Goal: Information Seeking & Learning: Learn about a topic

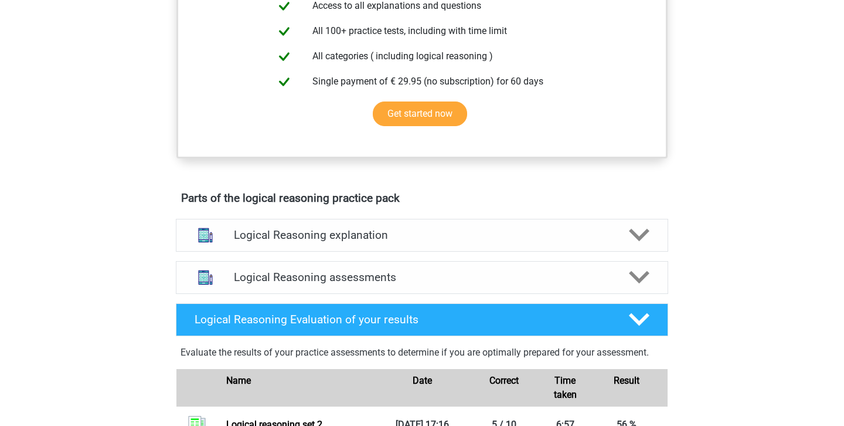
scroll to position [585, 0]
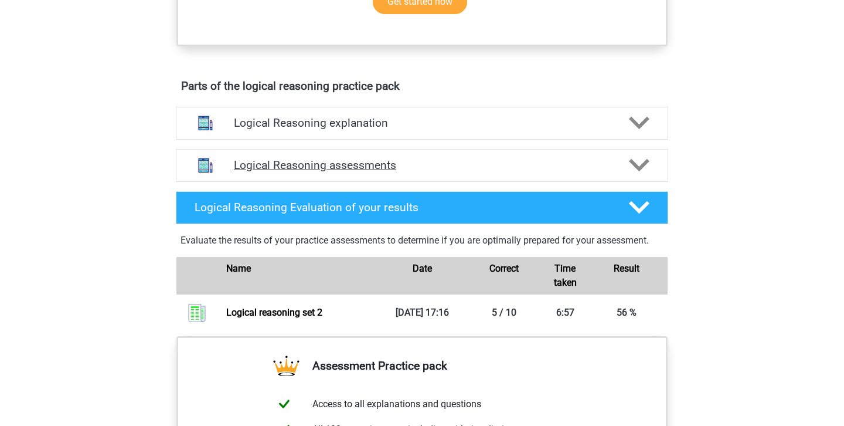
click at [396, 172] on h4 "Logical Reasoning assessments" at bounding box center [422, 164] width 376 height 13
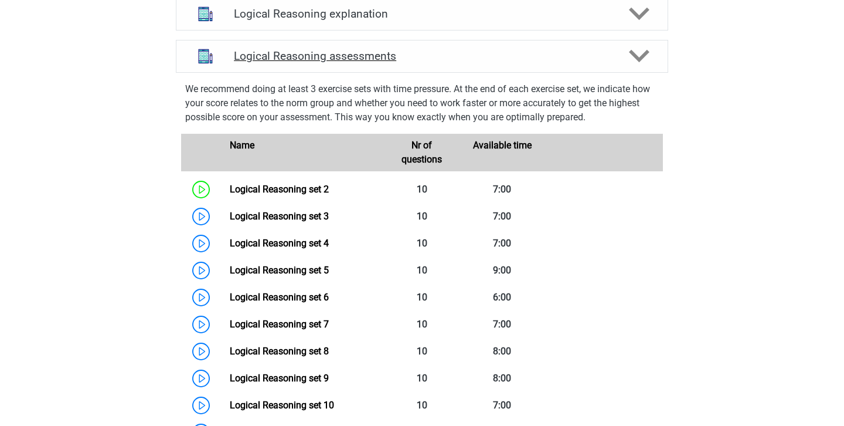
scroll to position [706, 0]
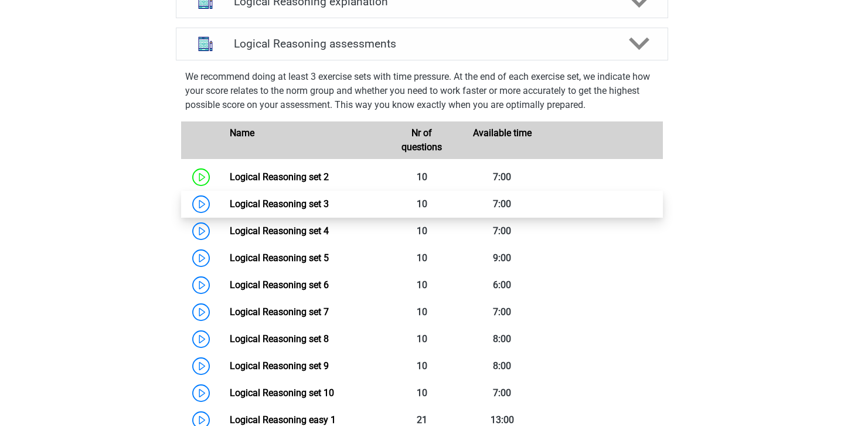
click at [230, 209] on link "Logical Reasoning set 3" at bounding box center [279, 203] width 99 height 11
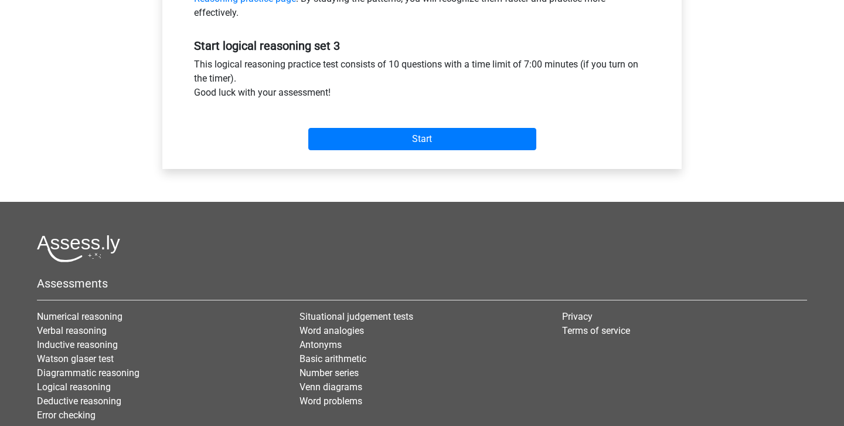
scroll to position [501, 0]
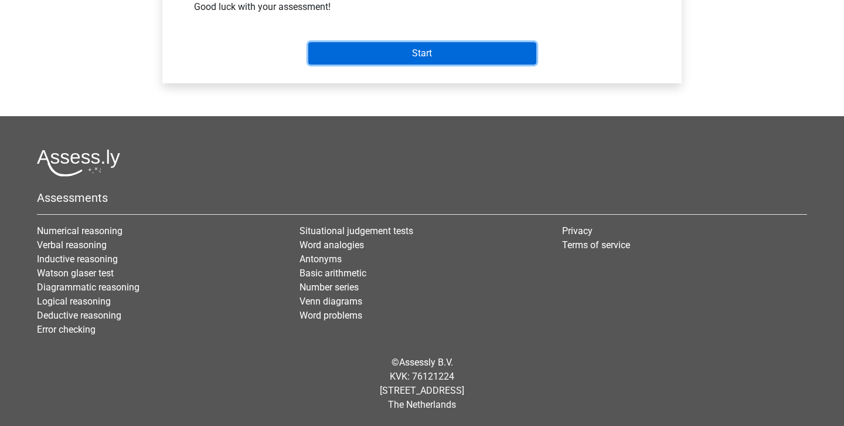
click at [373, 47] on input "Start" at bounding box center [422, 53] width 228 height 22
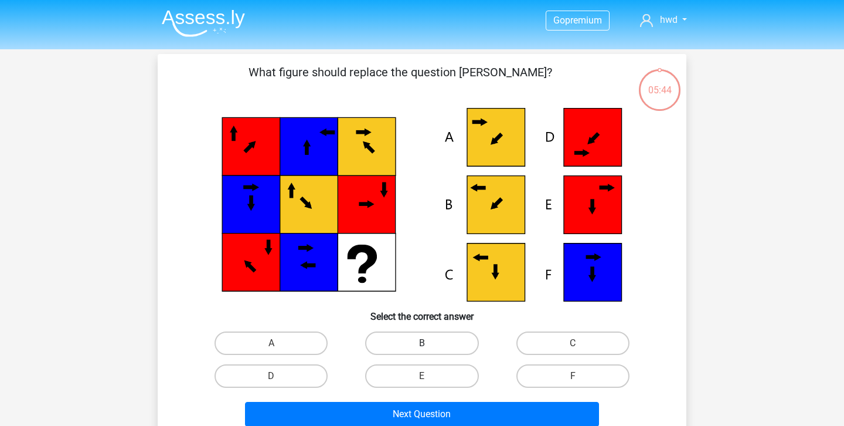
click at [407, 349] on label "B" at bounding box center [421, 342] width 113 height 23
click at [422, 349] on input "B" at bounding box center [426, 347] width 8 height 8
radio input "true"
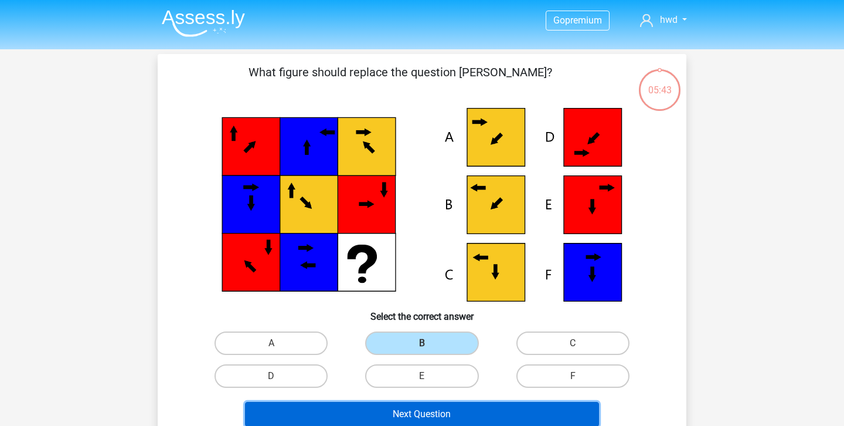
click at [416, 407] on button "Next Question" at bounding box center [422, 414] width 355 height 25
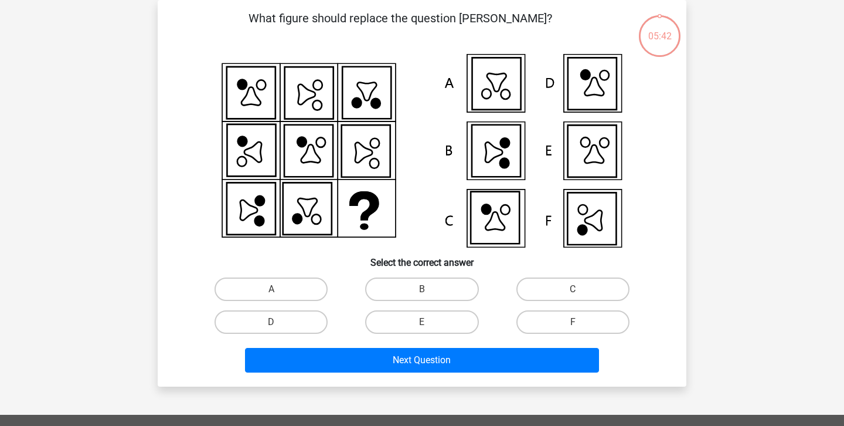
scroll to position [27, 0]
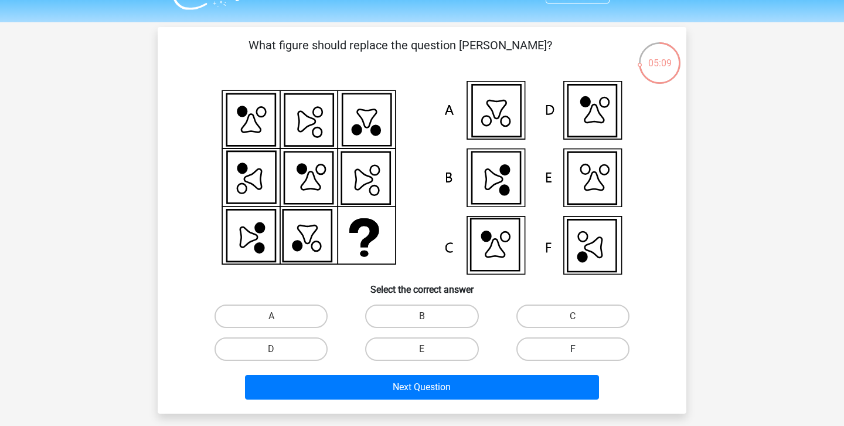
click at [580, 342] on label "F" at bounding box center [572, 348] width 113 height 23
click at [580, 349] on input "F" at bounding box center [577, 353] width 8 height 8
radio input "true"
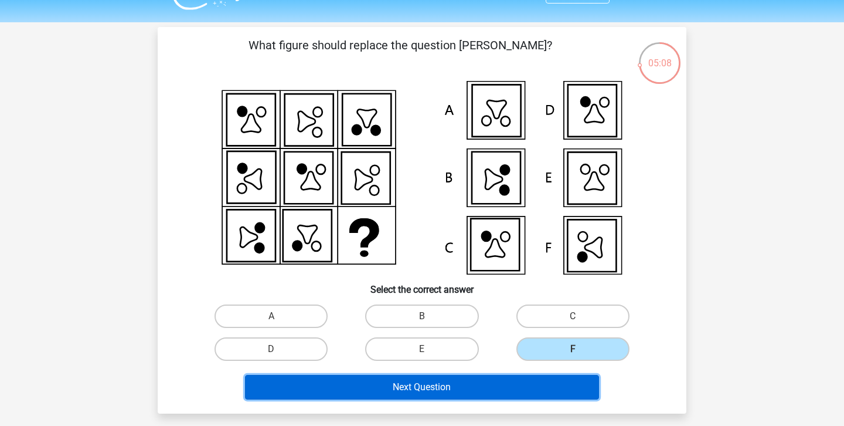
click at [568, 384] on button "Next Question" at bounding box center [422, 387] width 355 height 25
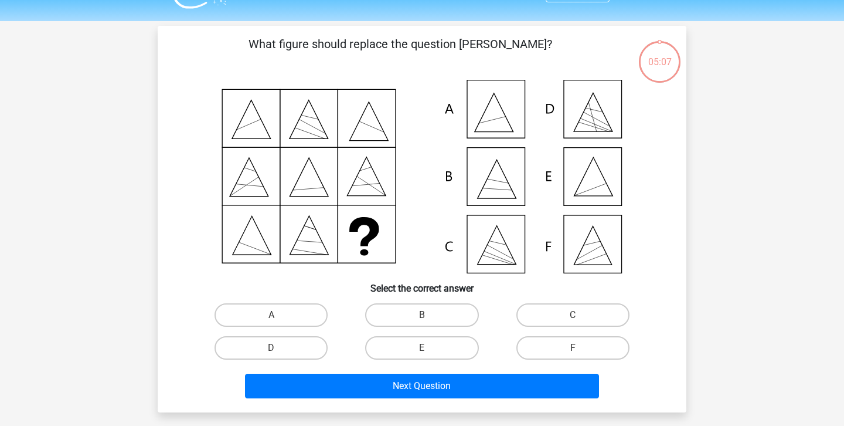
scroll to position [26, 0]
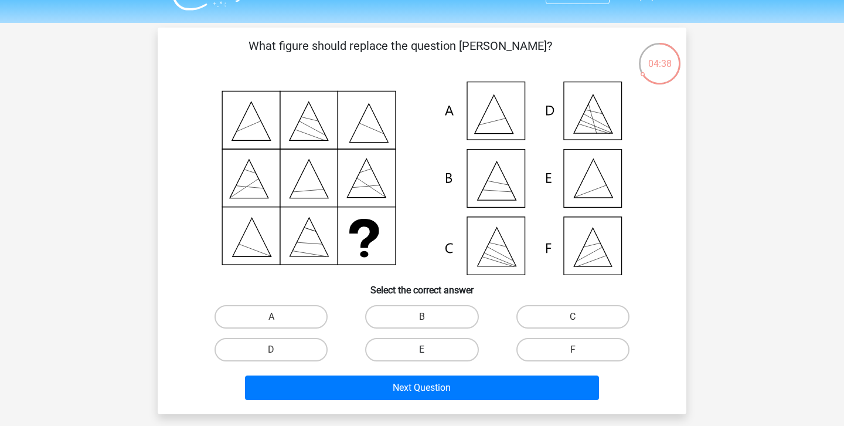
click at [459, 354] on label "E" at bounding box center [421, 349] width 113 height 23
click at [430, 354] on input "E" at bounding box center [426, 353] width 8 height 8
radio input "true"
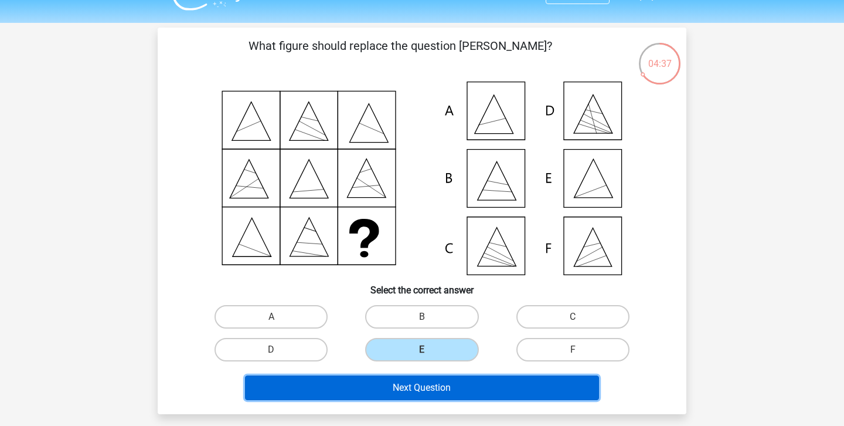
click at [456, 377] on button "Next Question" at bounding box center [422, 387] width 355 height 25
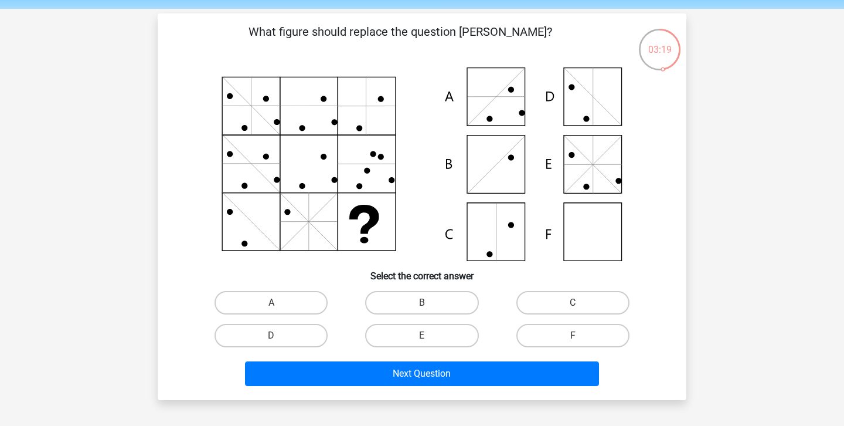
scroll to position [30, 0]
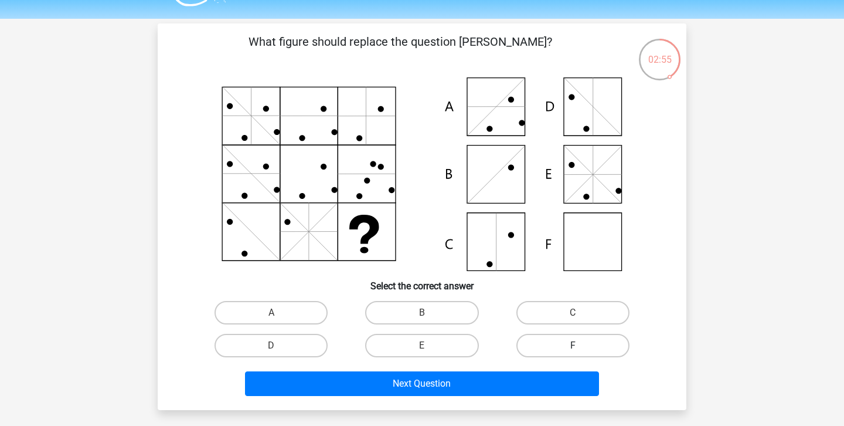
click at [550, 347] on label "F" at bounding box center [572, 345] width 113 height 23
click at [573, 347] on input "F" at bounding box center [577, 349] width 8 height 8
radio input "true"
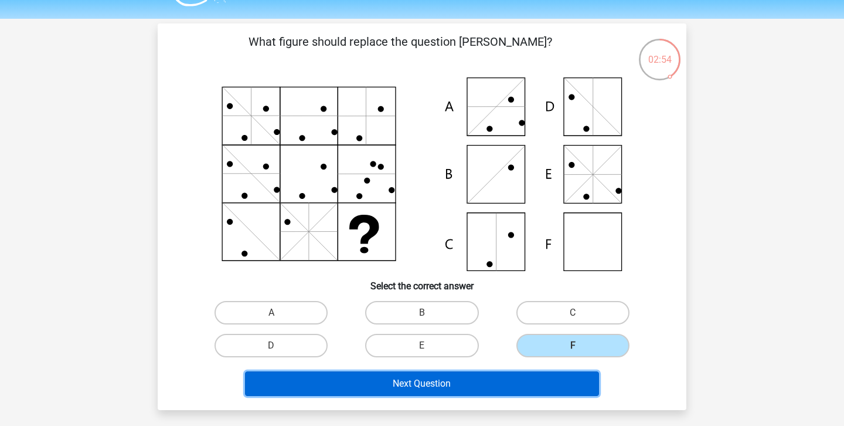
click at [543, 379] on button "Next Question" at bounding box center [422, 383] width 355 height 25
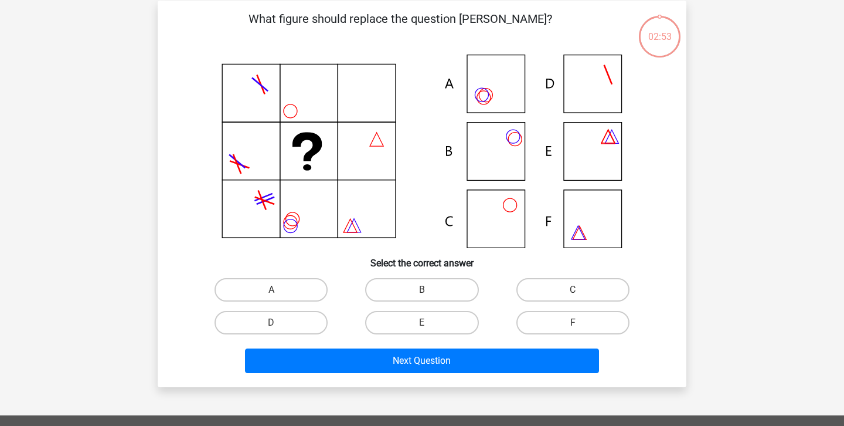
scroll to position [54, 0]
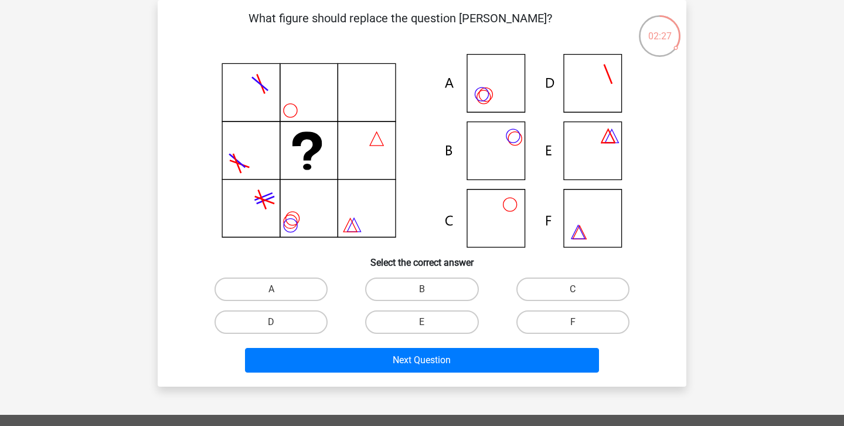
click at [273, 290] on input "A" at bounding box center [275, 293] width 8 height 8
radio input "true"
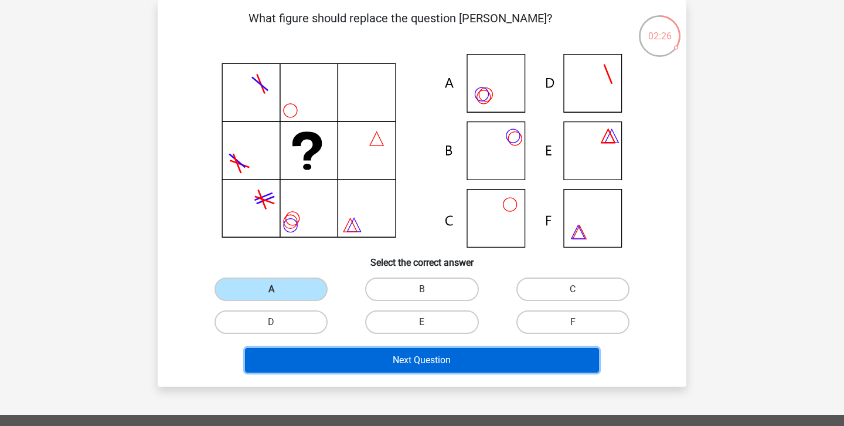
click at [288, 365] on button "Next Question" at bounding box center [422, 360] width 355 height 25
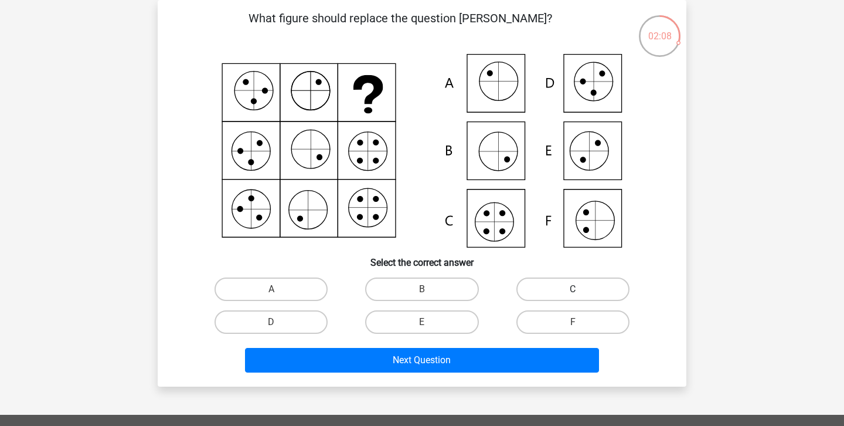
click at [583, 291] on label "C" at bounding box center [572, 288] width 113 height 23
click at [580, 291] on input "C" at bounding box center [577, 293] width 8 height 8
radio input "true"
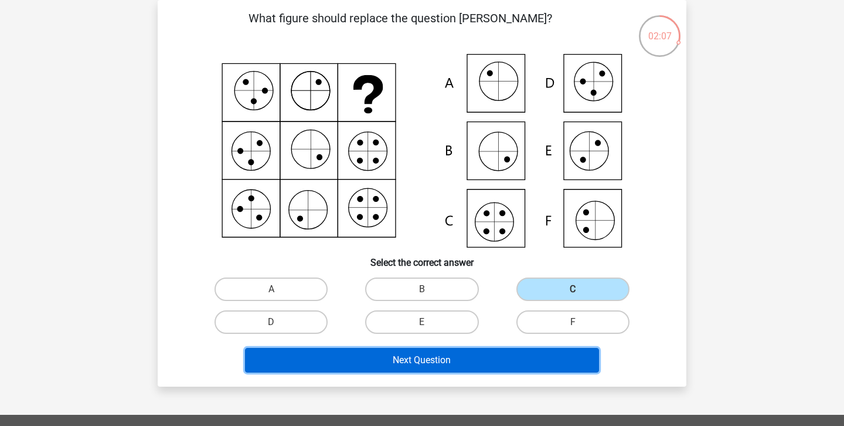
click at [543, 369] on button "Next Question" at bounding box center [422, 360] width 355 height 25
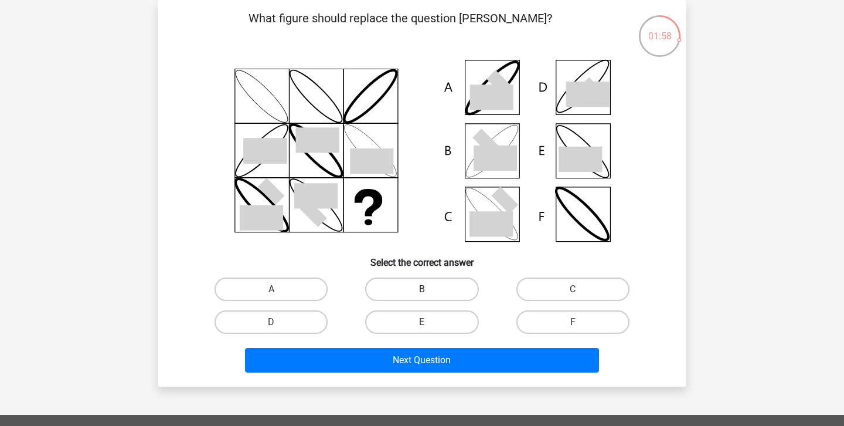
click at [433, 291] on label "B" at bounding box center [421, 288] width 113 height 23
click at [430, 291] on input "B" at bounding box center [426, 293] width 8 height 8
radio input "true"
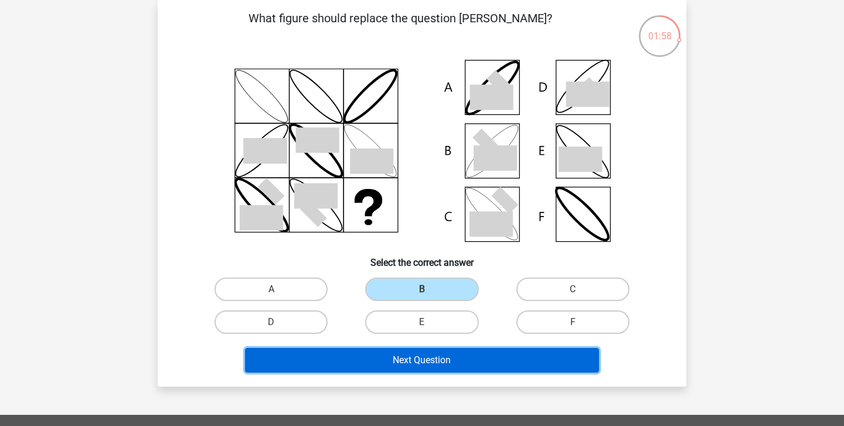
click at [433, 364] on button "Next Question" at bounding box center [422, 360] width 355 height 25
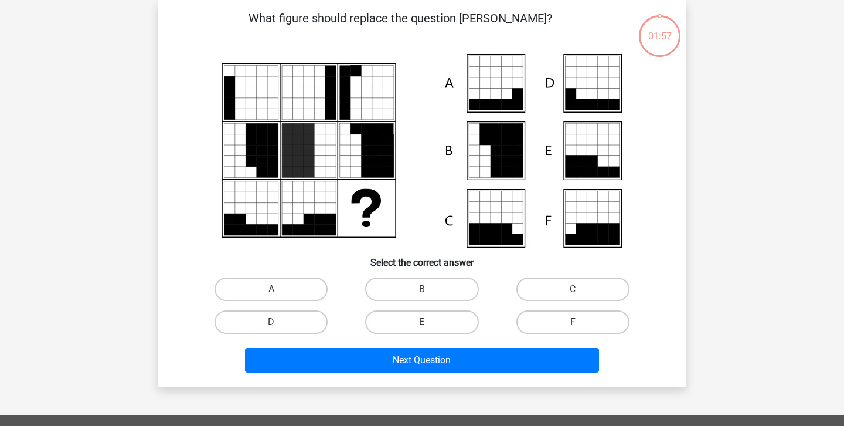
scroll to position [36, 0]
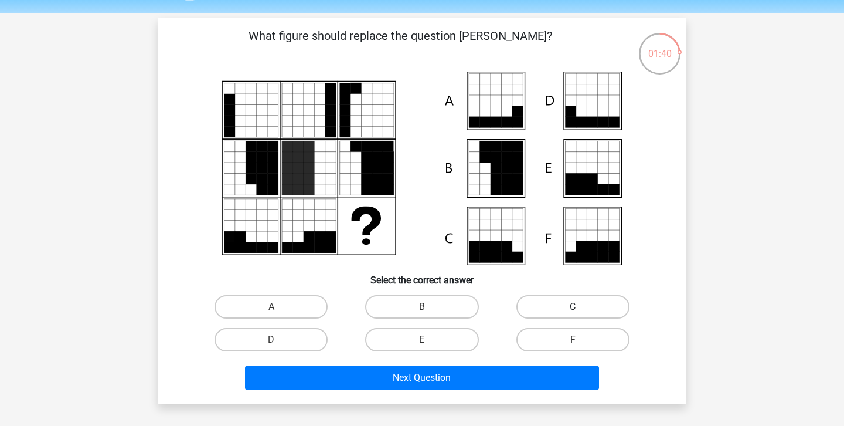
click at [528, 306] on label "C" at bounding box center [572, 306] width 113 height 23
click at [573, 307] on input "C" at bounding box center [577, 311] width 8 height 8
radio input "true"
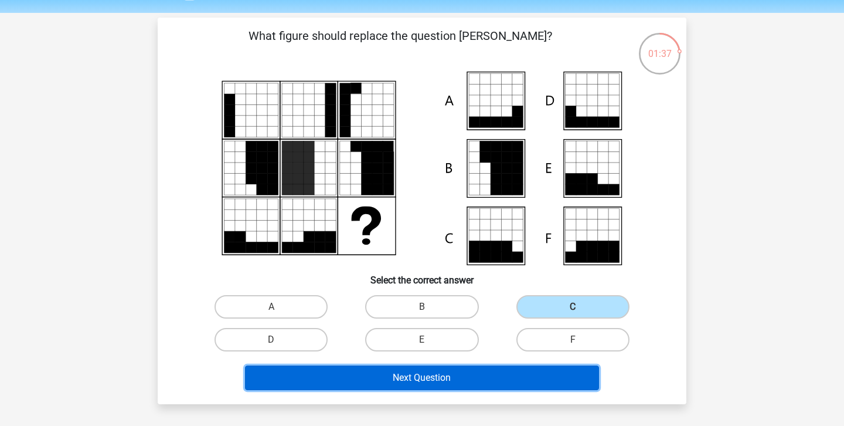
click at [525, 382] on button "Next Question" at bounding box center [422, 377] width 355 height 25
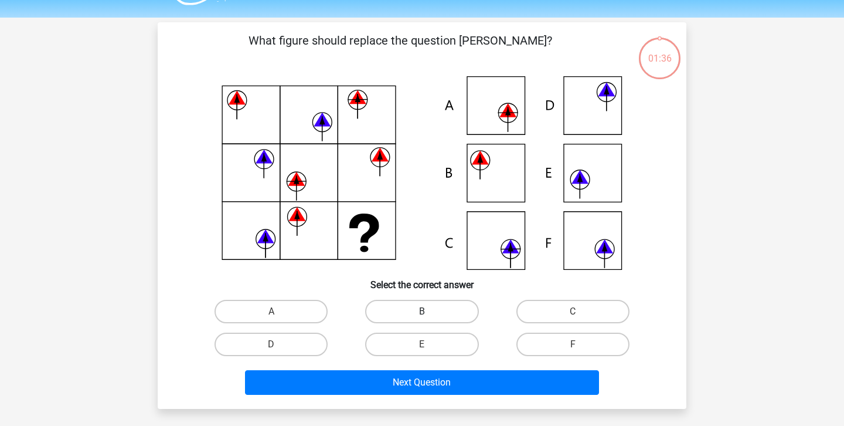
scroll to position [29, 0]
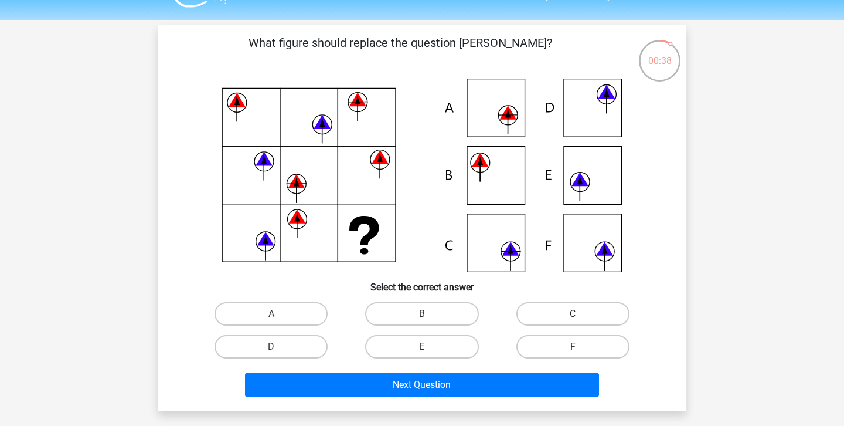
click at [549, 314] on label "C" at bounding box center [572, 313] width 113 height 23
click at [573, 314] on input "C" at bounding box center [577, 318] width 8 height 8
radio input "true"
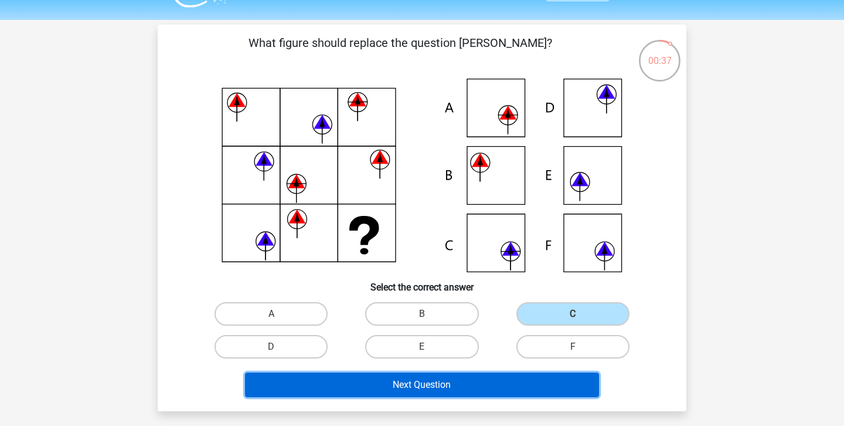
click at [534, 378] on button "Next Question" at bounding box center [422, 384] width 355 height 25
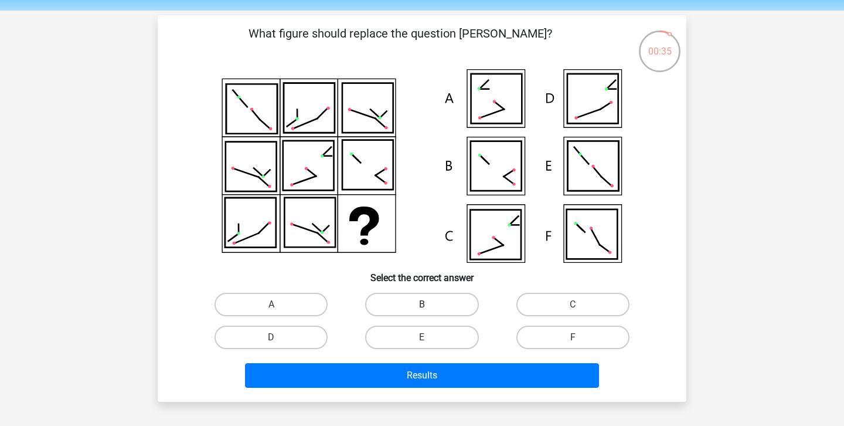
scroll to position [34, 0]
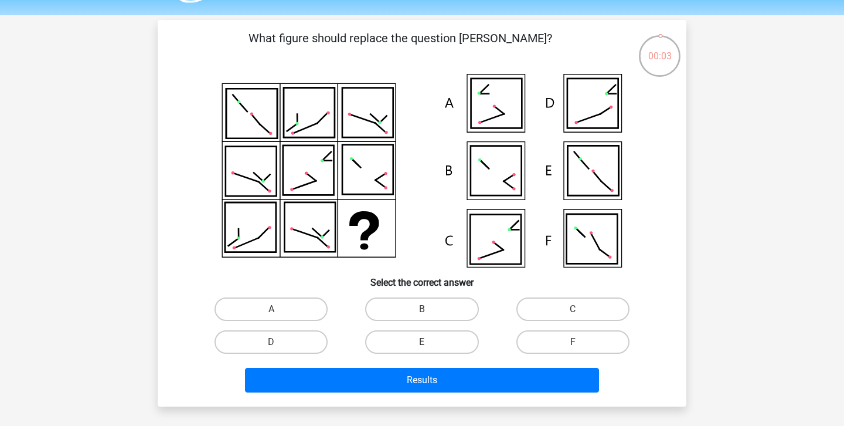
click at [443, 337] on label "E" at bounding box center [421, 341] width 113 height 23
click at [430, 342] on input "E" at bounding box center [426, 346] width 8 height 8
radio input "true"
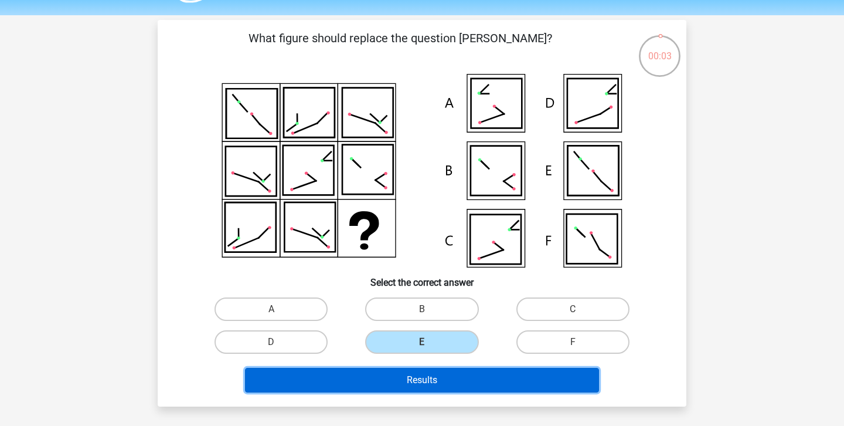
click at [445, 371] on button "Results" at bounding box center [422, 380] width 355 height 25
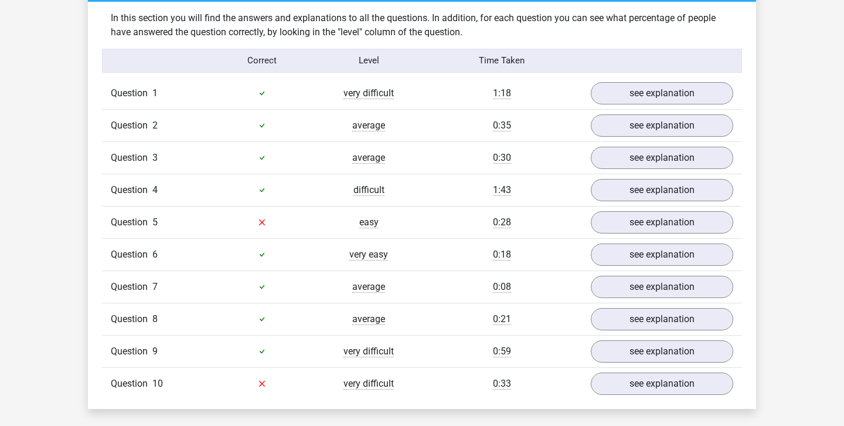
scroll to position [910, 0]
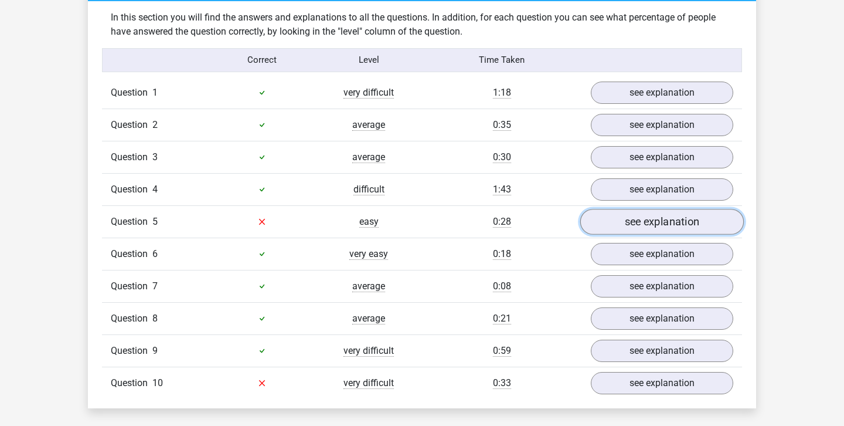
click at [703, 221] on link "see explanation" at bounding box center [662, 222] width 164 height 26
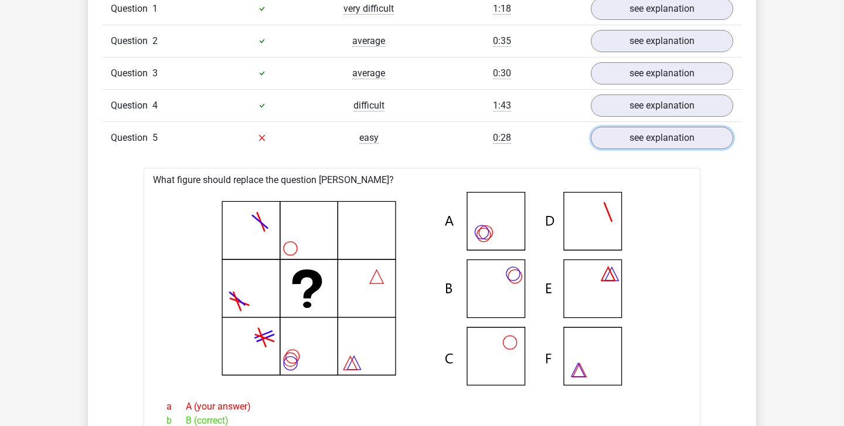
scroll to position [994, 0]
click at [681, 132] on link "see explanation" at bounding box center [662, 137] width 164 height 26
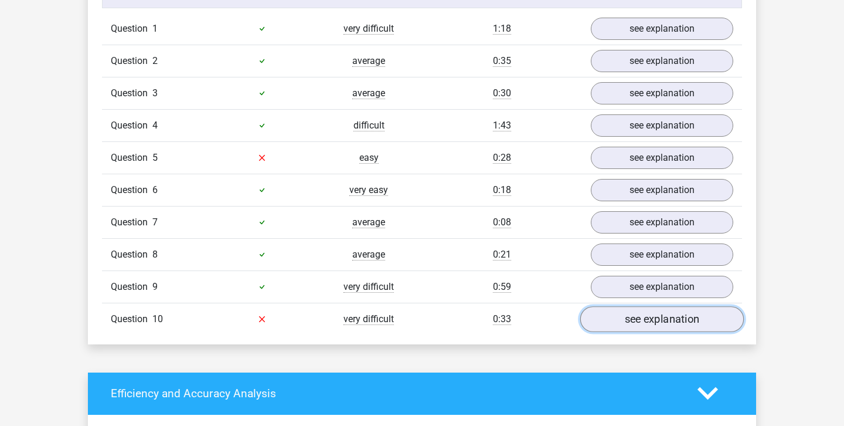
click at [671, 328] on link "see explanation" at bounding box center [662, 319] width 164 height 26
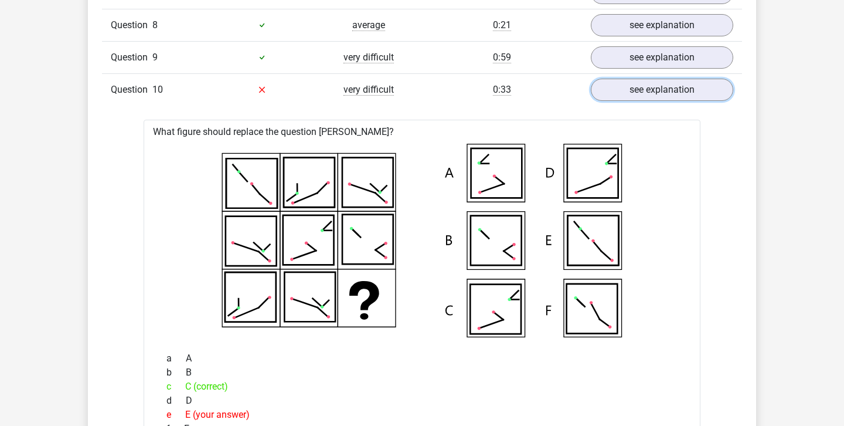
scroll to position [1201, 0]
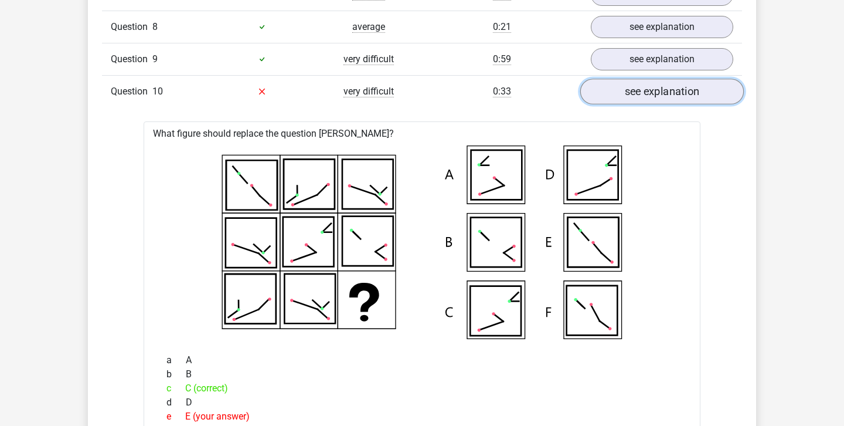
click at [690, 100] on link "see explanation" at bounding box center [662, 92] width 164 height 26
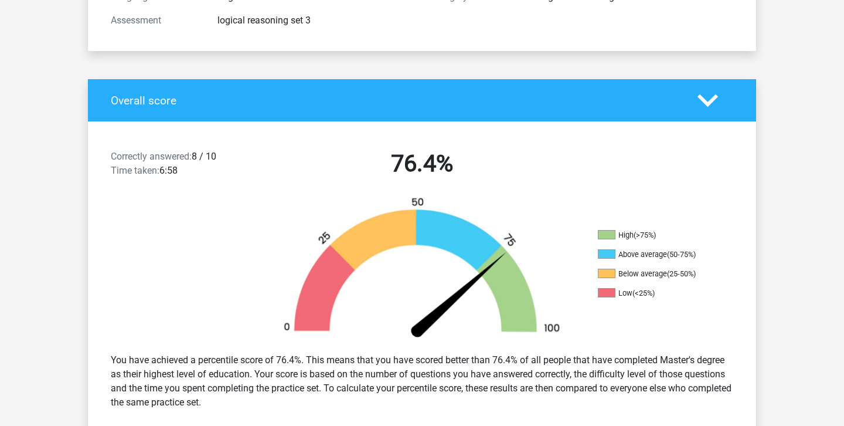
scroll to position [179, 0]
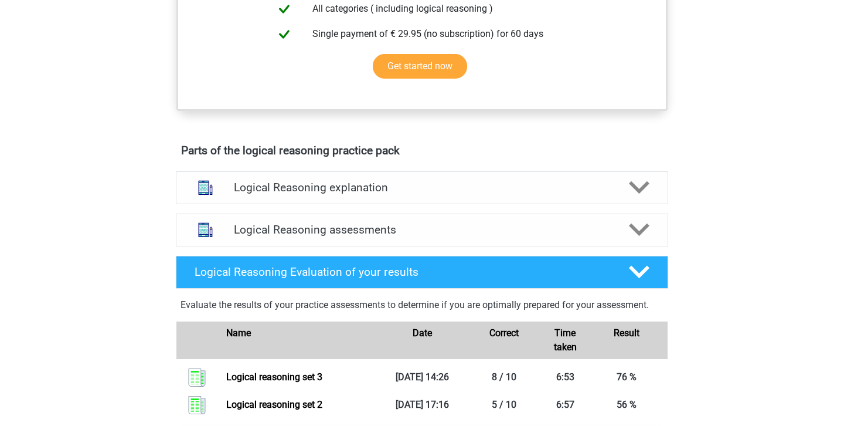
scroll to position [510, 0]
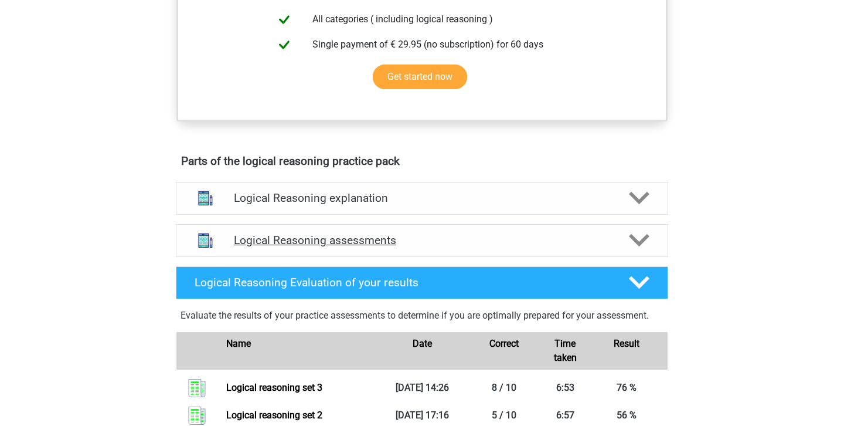
click at [444, 247] on h4 "Logical Reasoning assessments" at bounding box center [422, 239] width 376 height 13
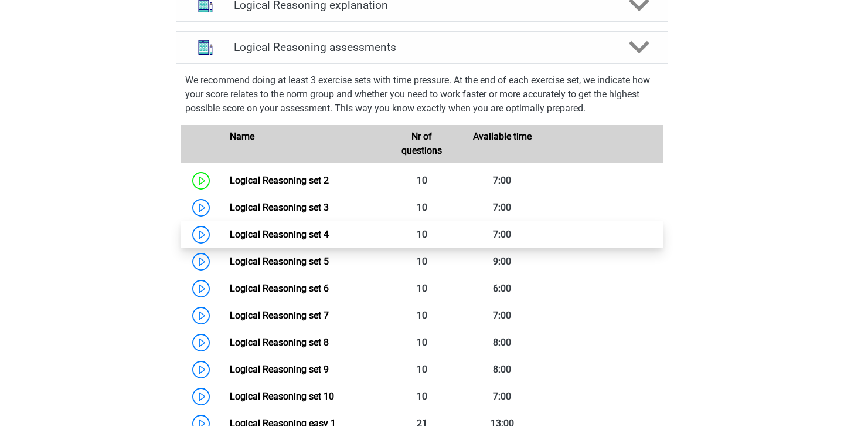
scroll to position [702, 0]
click at [230, 240] on link "Logical Reasoning set 4" at bounding box center [279, 234] width 99 height 11
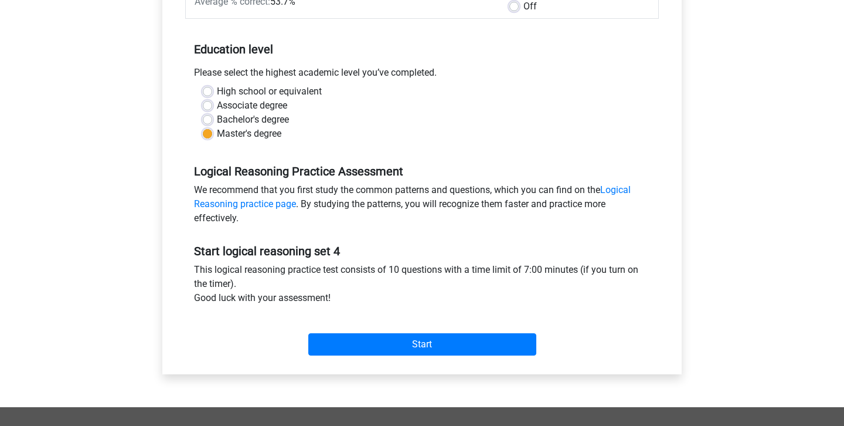
scroll to position [212, 0]
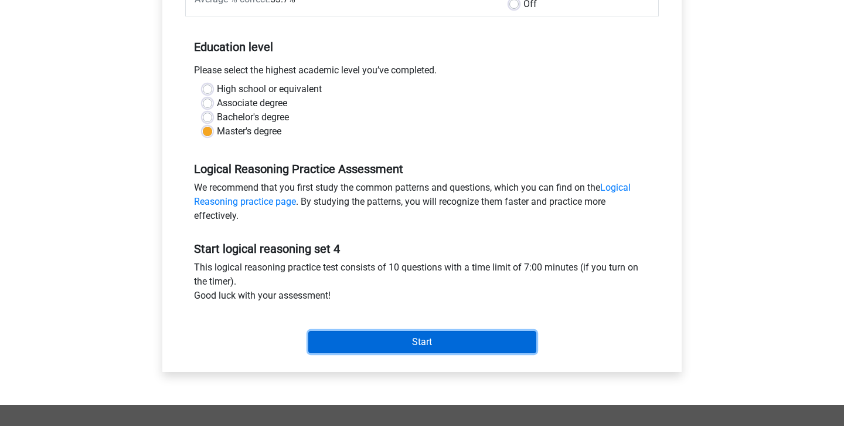
click at [396, 341] on input "Start" at bounding box center [422, 342] width 228 height 22
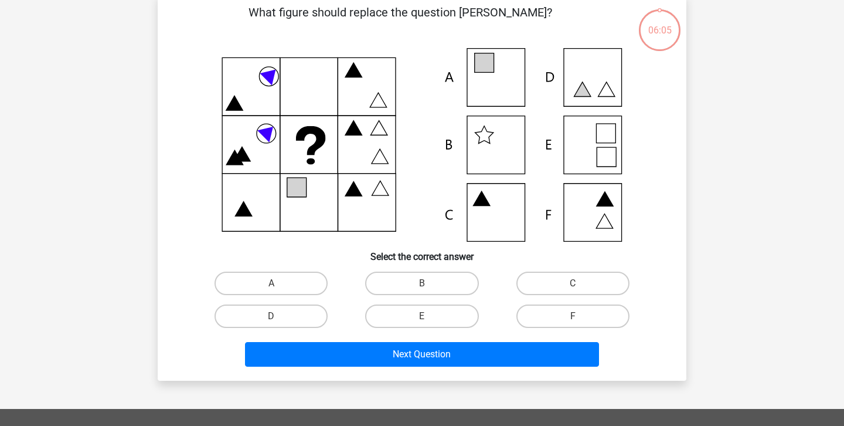
scroll to position [59, 0]
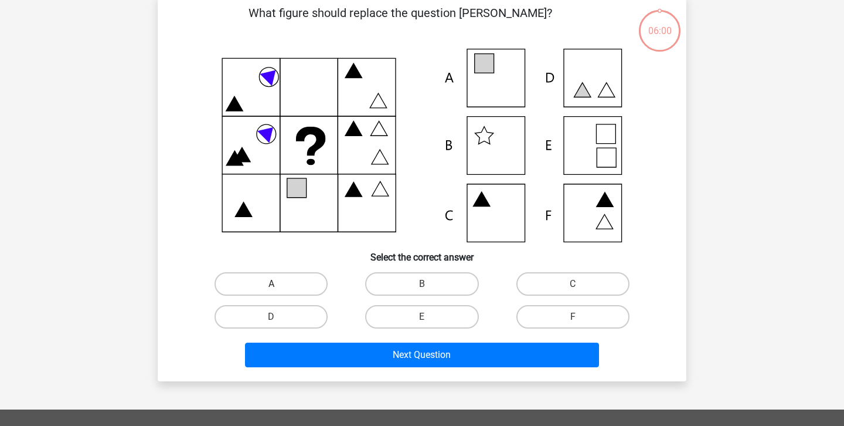
click at [267, 286] on label "A" at bounding box center [271, 283] width 113 height 23
click at [271, 286] on input "A" at bounding box center [275, 288] width 8 height 8
radio input "true"
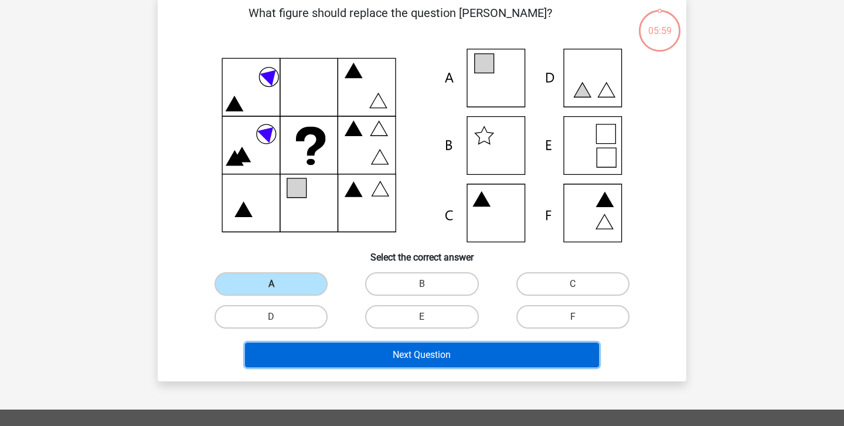
click at [320, 358] on button "Next Question" at bounding box center [422, 354] width 355 height 25
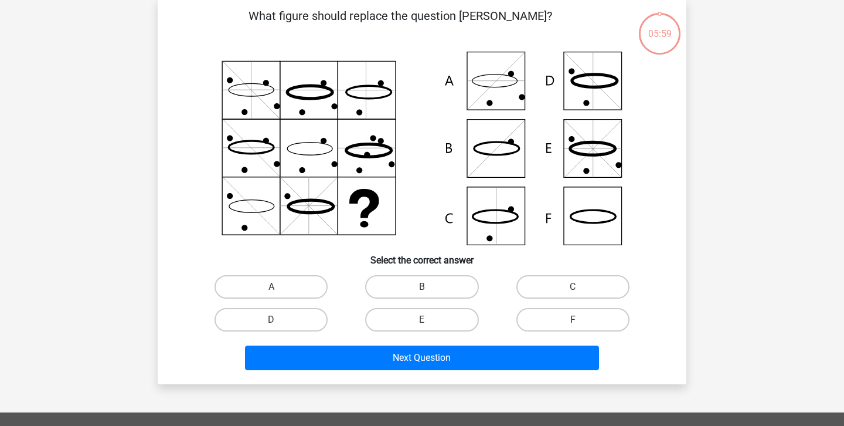
scroll to position [54, 0]
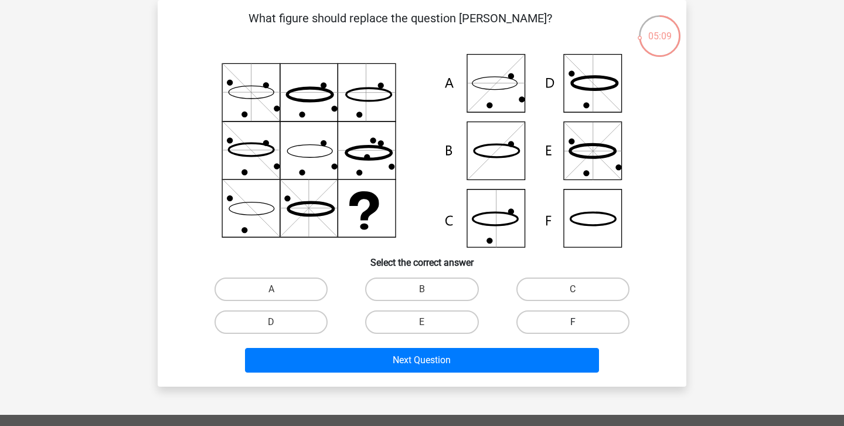
click at [558, 319] on label "F" at bounding box center [572, 321] width 113 height 23
click at [573, 322] on input "F" at bounding box center [577, 326] width 8 height 8
radio input "true"
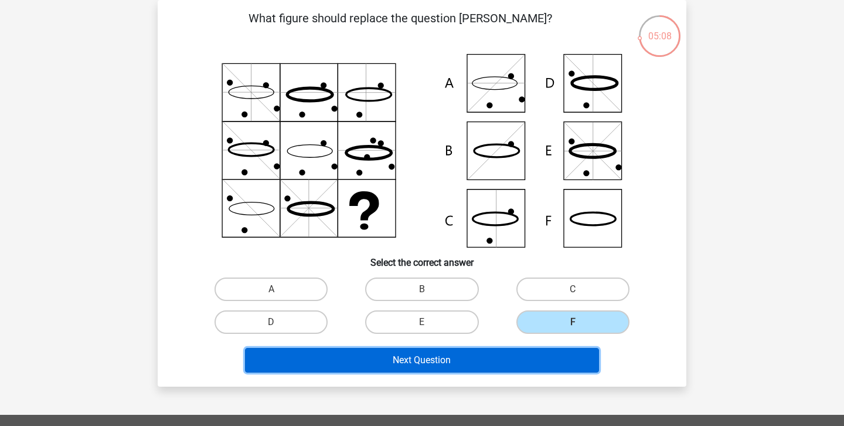
click at [541, 363] on button "Next Question" at bounding box center [422, 360] width 355 height 25
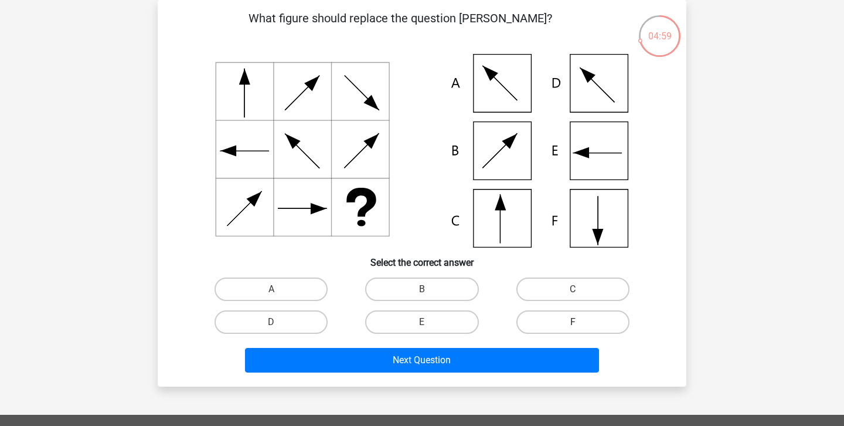
click at [582, 334] on label "F" at bounding box center [572, 321] width 113 height 23
click at [580, 329] on input "F" at bounding box center [577, 326] width 8 height 8
radio input "true"
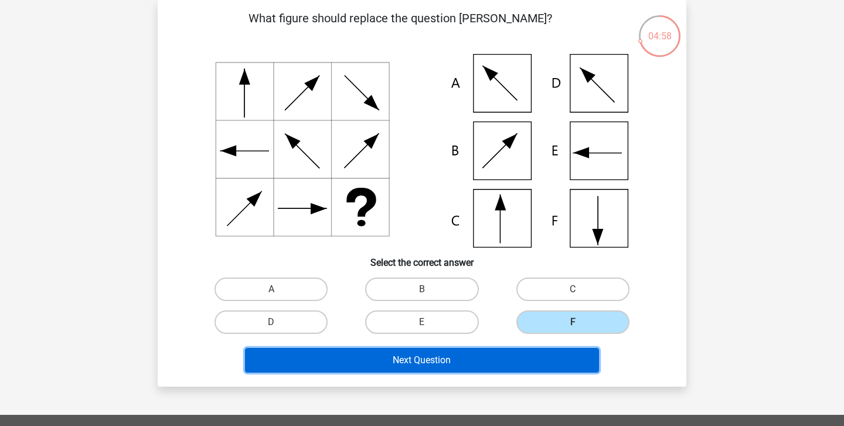
click at [553, 360] on button "Next Question" at bounding box center [422, 360] width 355 height 25
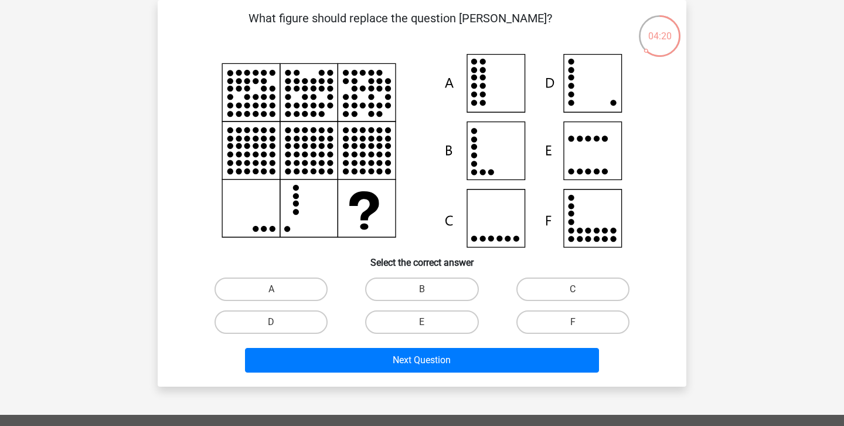
click at [271, 326] on input "D" at bounding box center [275, 326] width 8 height 8
radio input "true"
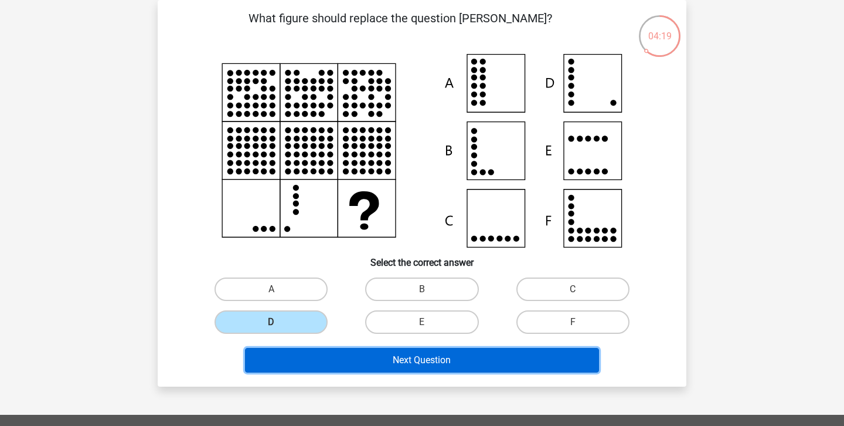
click at [336, 363] on button "Next Question" at bounding box center [422, 360] width 355 height 25
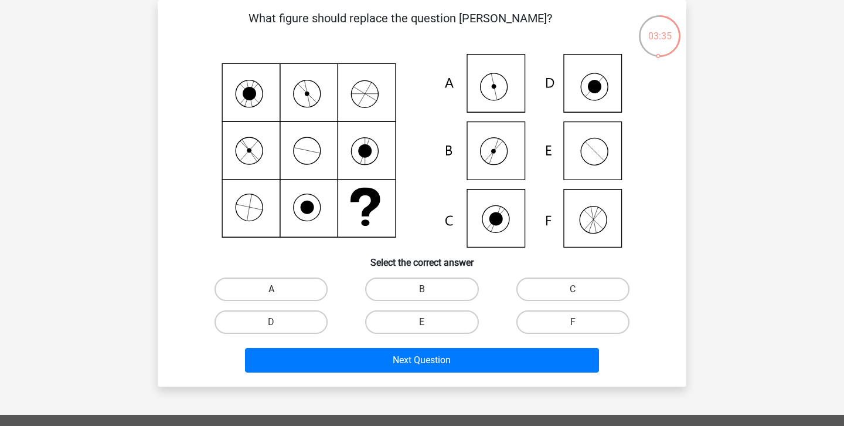
click at [300, 295] on label "A" at bounding box center [271, 288] width 113 height 23
click at [279, 295] on input "A" at bounding box center [275, 293] width 8 height 8
radio input "true"
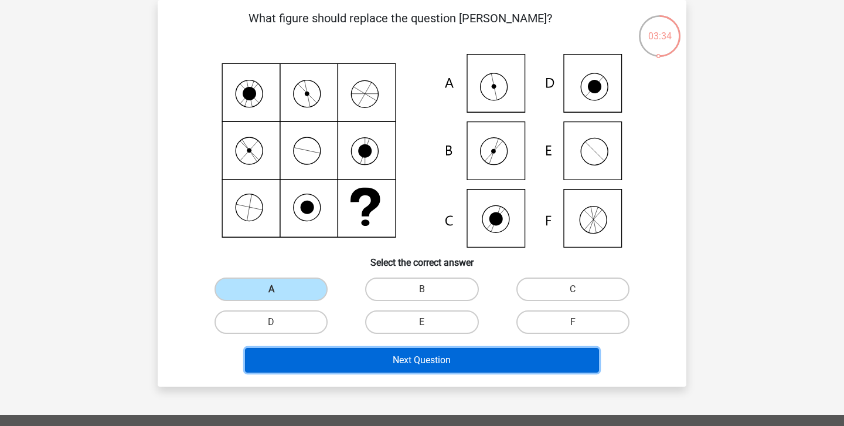
click at [336, 359] on button "Next Question" at bounding box center [422, 360] width 355 height 25
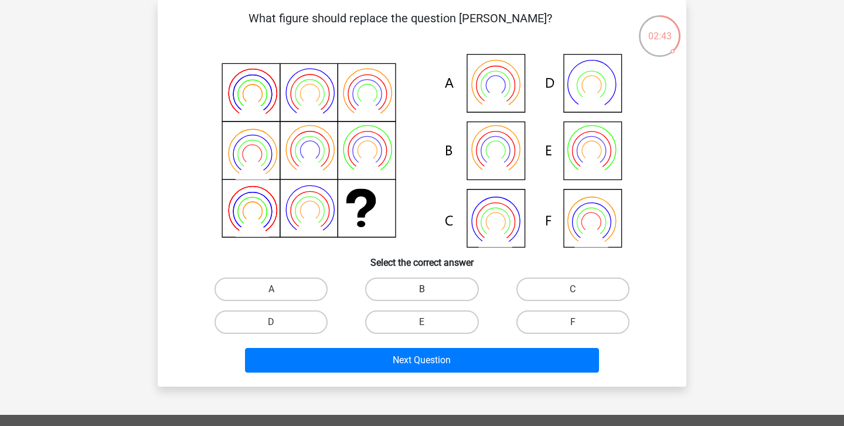
click at [407, 292] on label "B" at bounding box center [421, 288] width 113 height 23
click at [422, 292] on input "B" at bounding box center [426, 293] width 8 height 8
radio input "true"
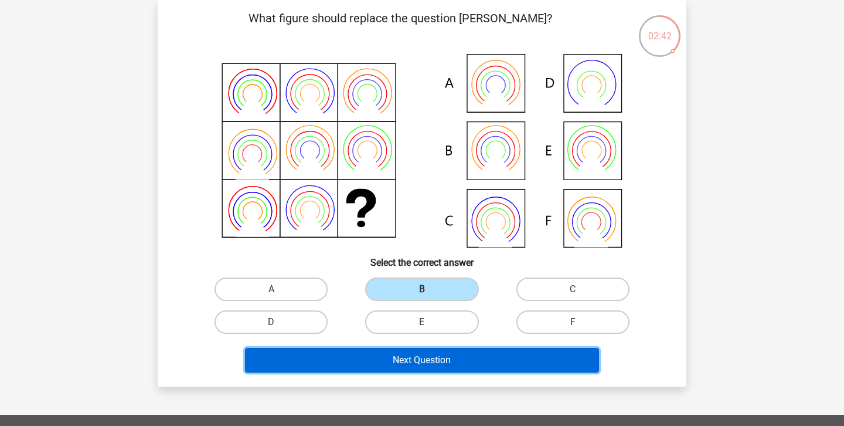
click at [420, 362] on button "Next Question" at bounding box center [422, 360] width 355 height 25
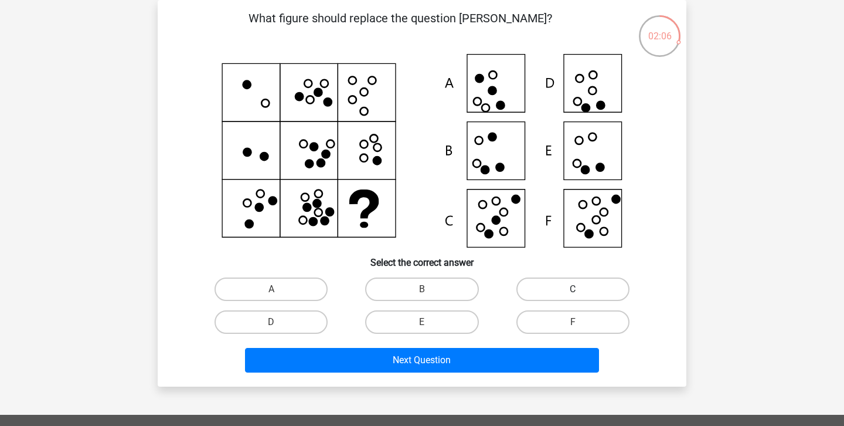
click at [606, 296] on label "C" at bounding box center [572, 288] width 113 height 23
click at [580, 296] on input "C" at bounding box center [577, 293] width 8 height 8
radio input "true"
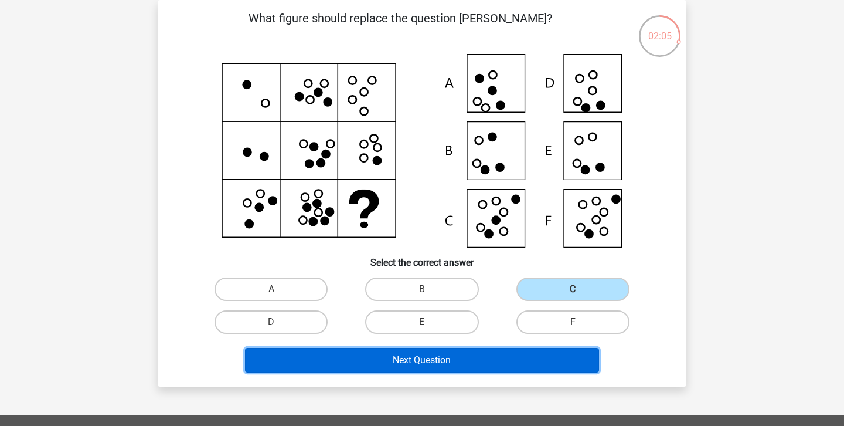
click at [559, 362] on button "Next Question" at bounding box center [422, 360] width 355 height 25
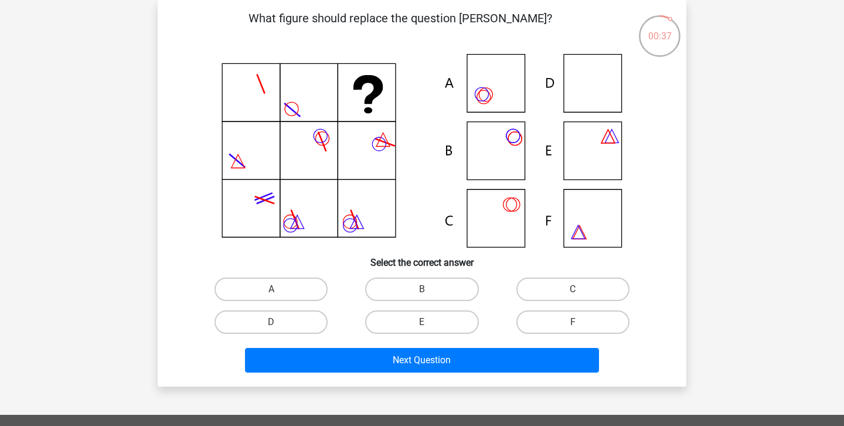
click at [426, 324] on input "E" at bounding box center [426, 326] width 8 height 8
radio input "true"
click at [438, 291] on label "B" at bounding box center [421, 288] width 113 height 23
click at [430, 291] on input "B" at bounding box center [426, 293] width 8 height 8
radio input "true"
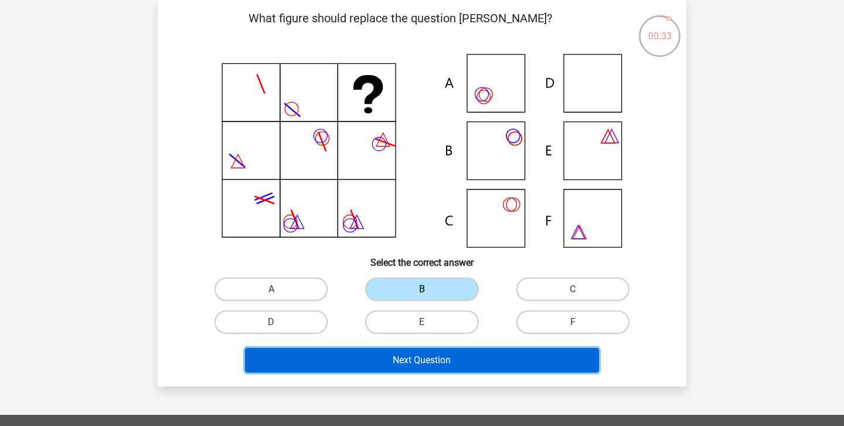
click at [455, 357] on button "Next Question" at bounding box center [422, 360] width 355 height 25
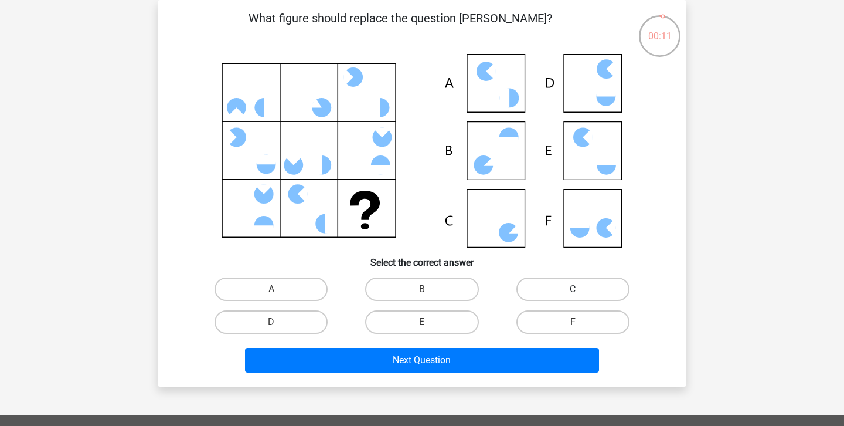
click at [534, 288] on label "C" at bounding box center [572, 288] width 113 height 23
click at [573, 289] on input "C" at bounding box center [577, 293] width 8 height 8
radio input "true"
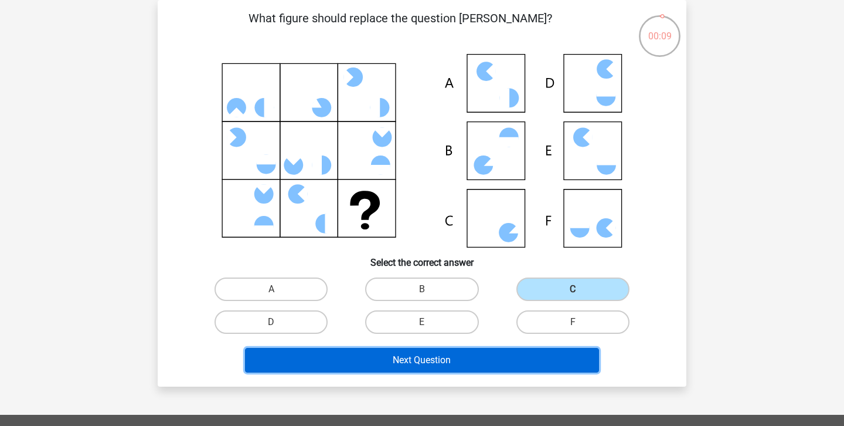
click at [529, 364] on button "Next Question" at bounding box center [422, 360] width 355 height 25
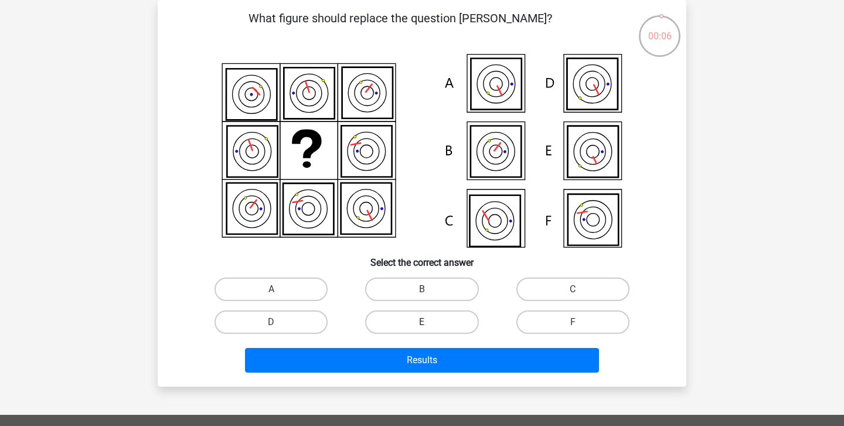
click at [430, 322] on label "E" at bounding box center [421, 321] width 113 height 23
click at [430, 322] on input "E" at bounding box center [426, 326] width 8 height 8
radio input "true"
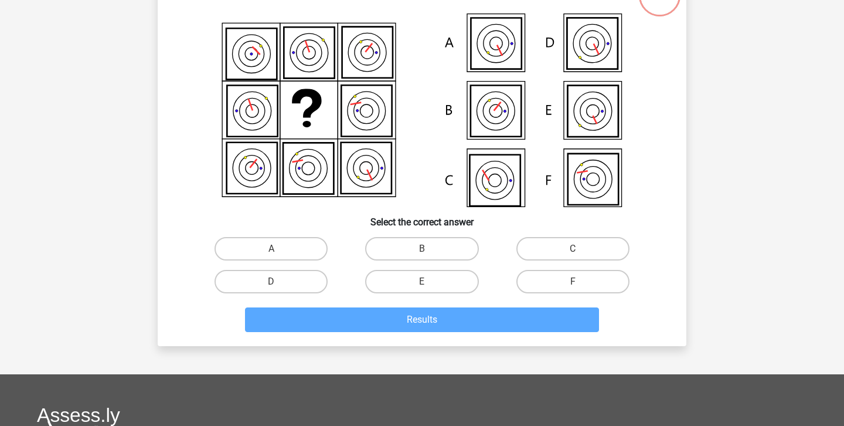
scroll to position [94, 0]
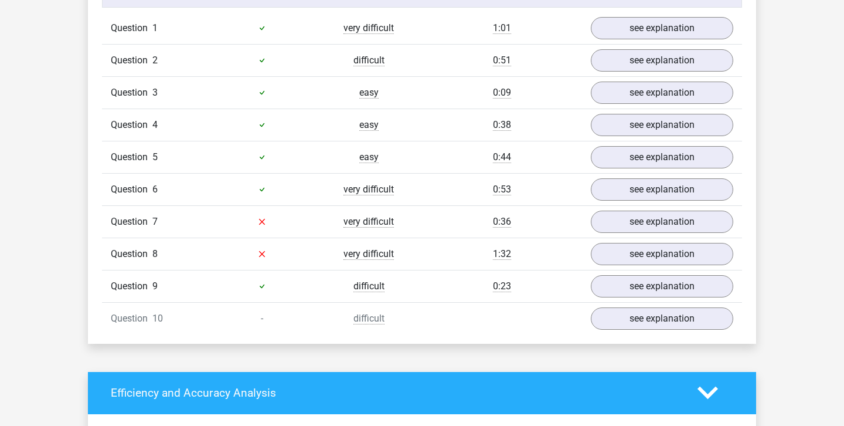
scroll to position [989, 0]
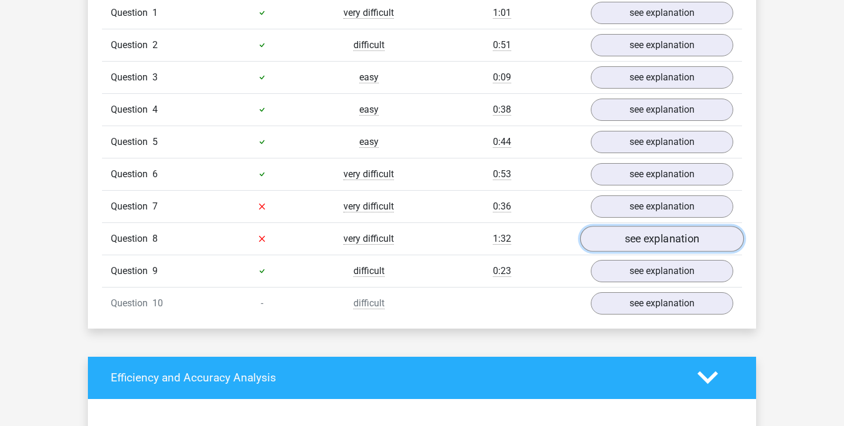
click at [618, 243] on link "see explanation" at bounding box center [662, 239] width 164 height 26
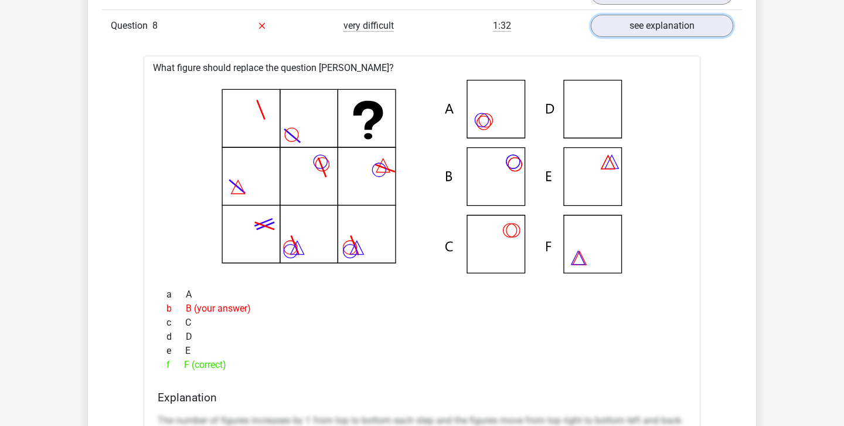
scroll to position [1200, 0]
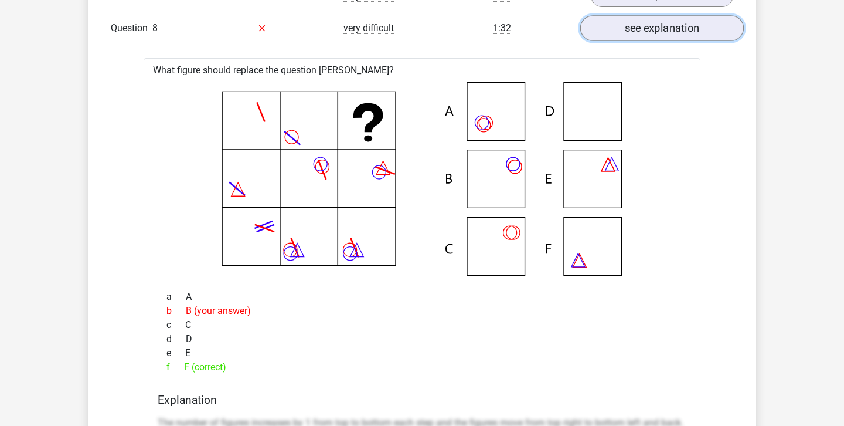
click at [673, 36] on link "see explanation" at bounding box center [662, 28] width 164 height 26
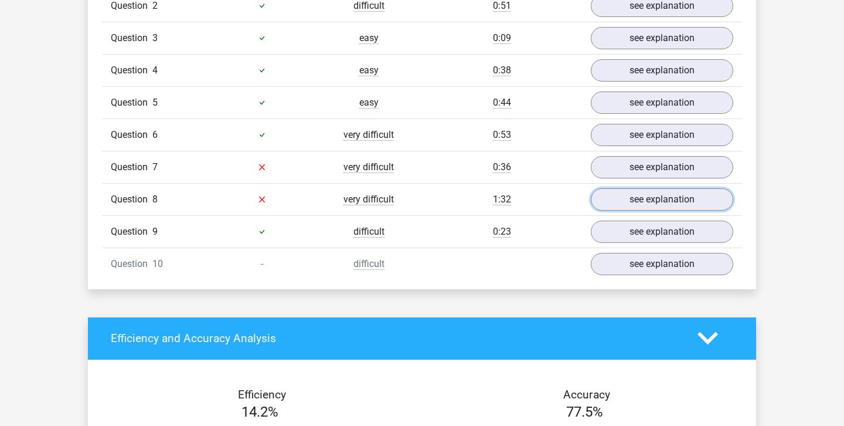
scroll to position [1032, 0]
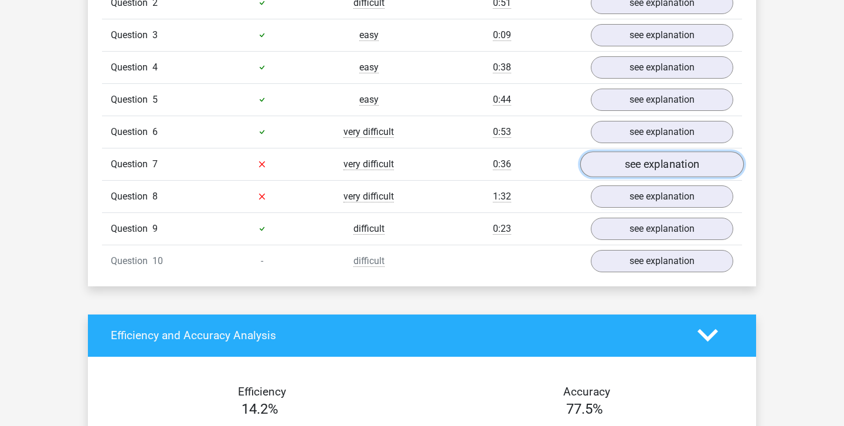
click at [695, 173] on link "see explanation" at bounding box center [662, 164] width 164 height 26
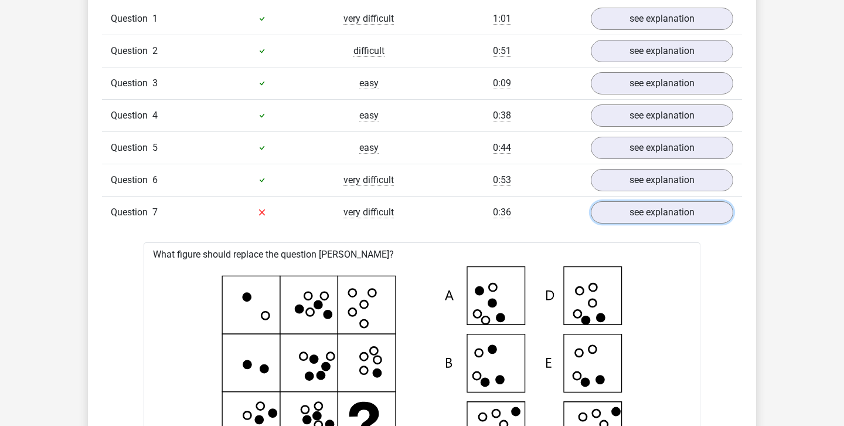
scroll to position [975, 0]
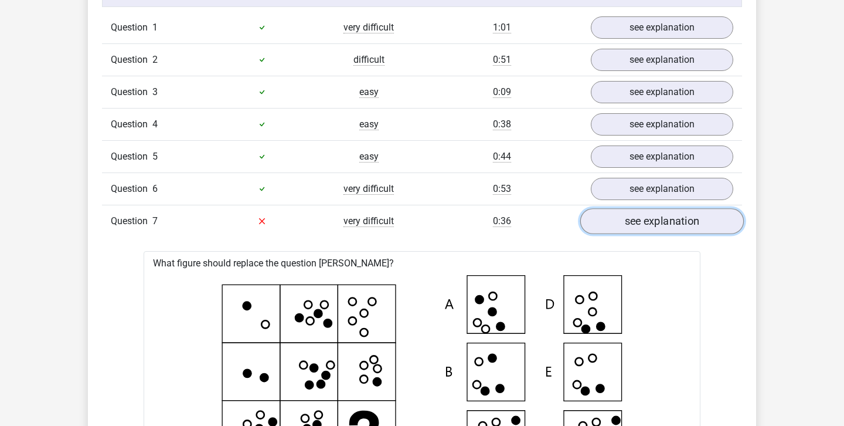
click at [628, 217] on link "see explanation" at bounding box center [662, 221] width 164 height 26
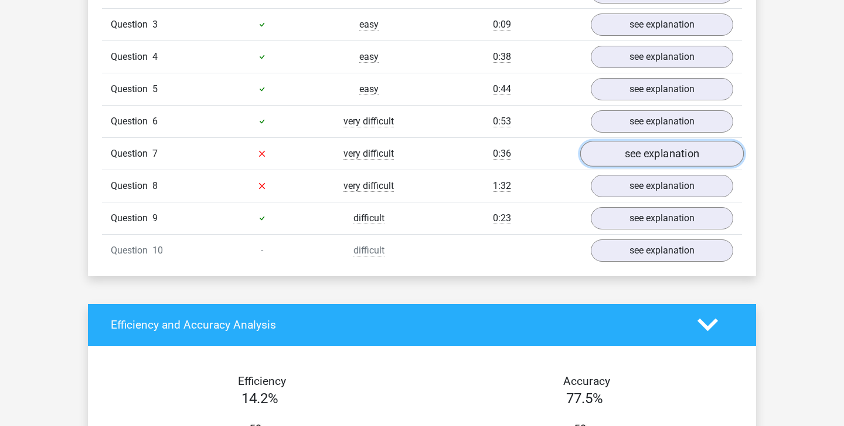
scroll to position [1050, 0]
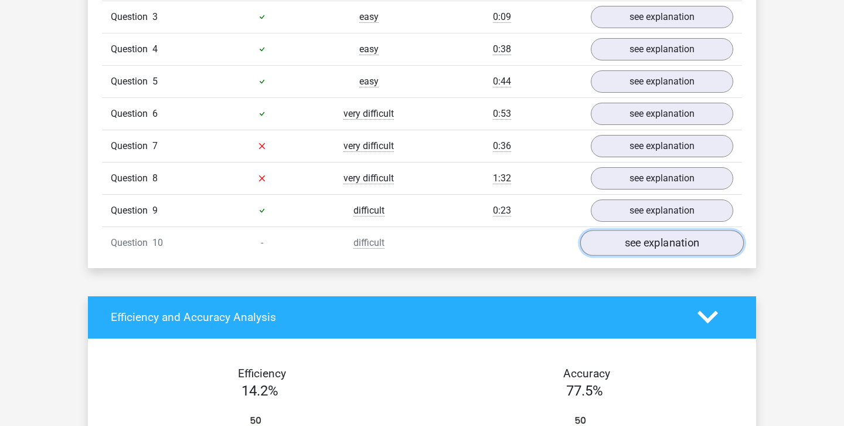
click at [628, 239] on link "see explanation" at bounding box center [662, 243] width 164 height 26
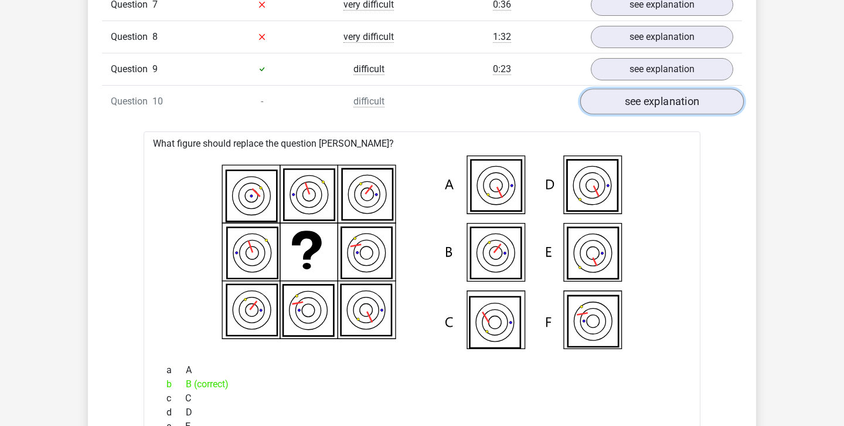
scroll to position [1180, 0]
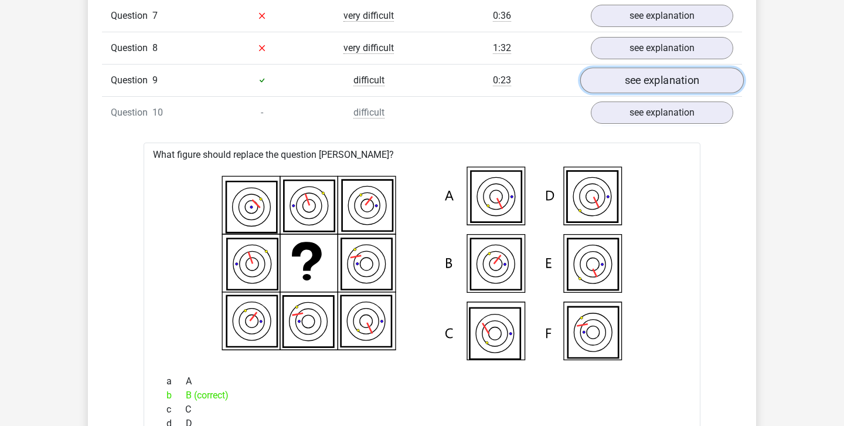
click at [692, 89] on link "see explanation" at bounding box center [662, 80] width 164 height 26
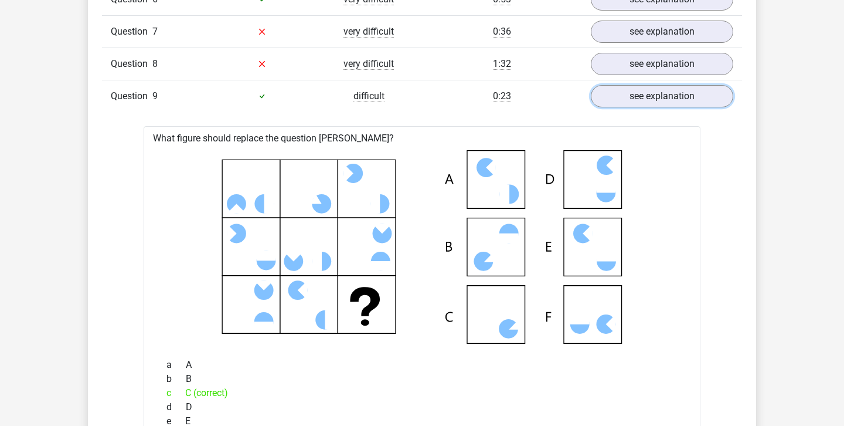
scroll to position [1161, 0]
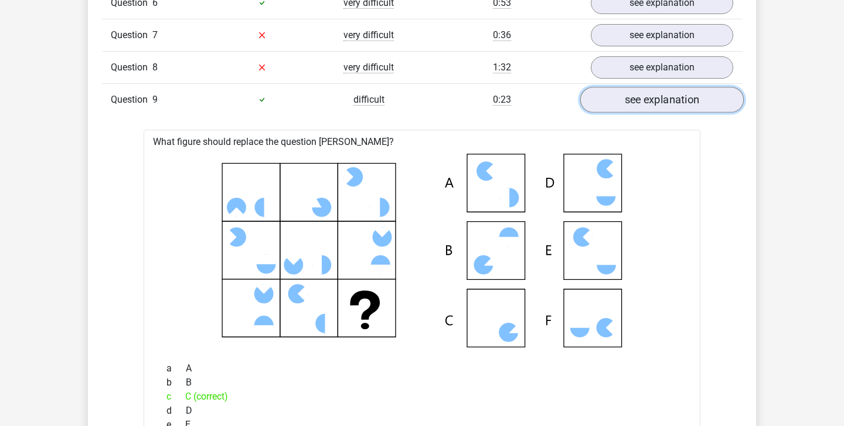
click at [673, 106] on link "see explanation" at bounding box center [662, 100] width 164 height 26
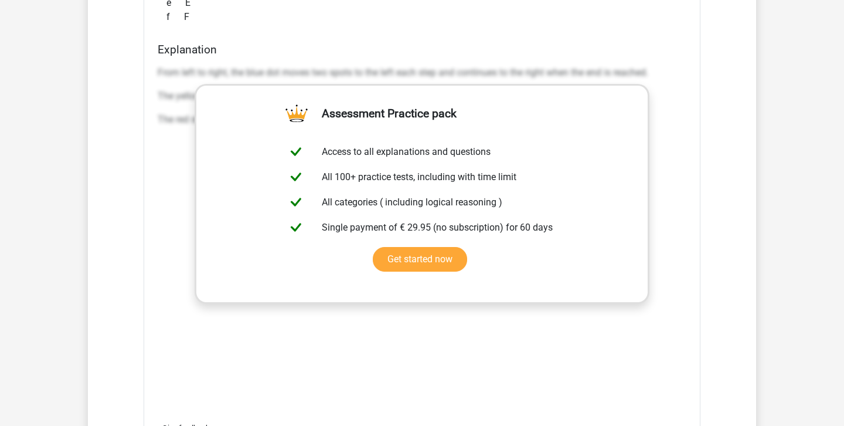
scroll to position [1613, 0]
